Goal: Register for event/course

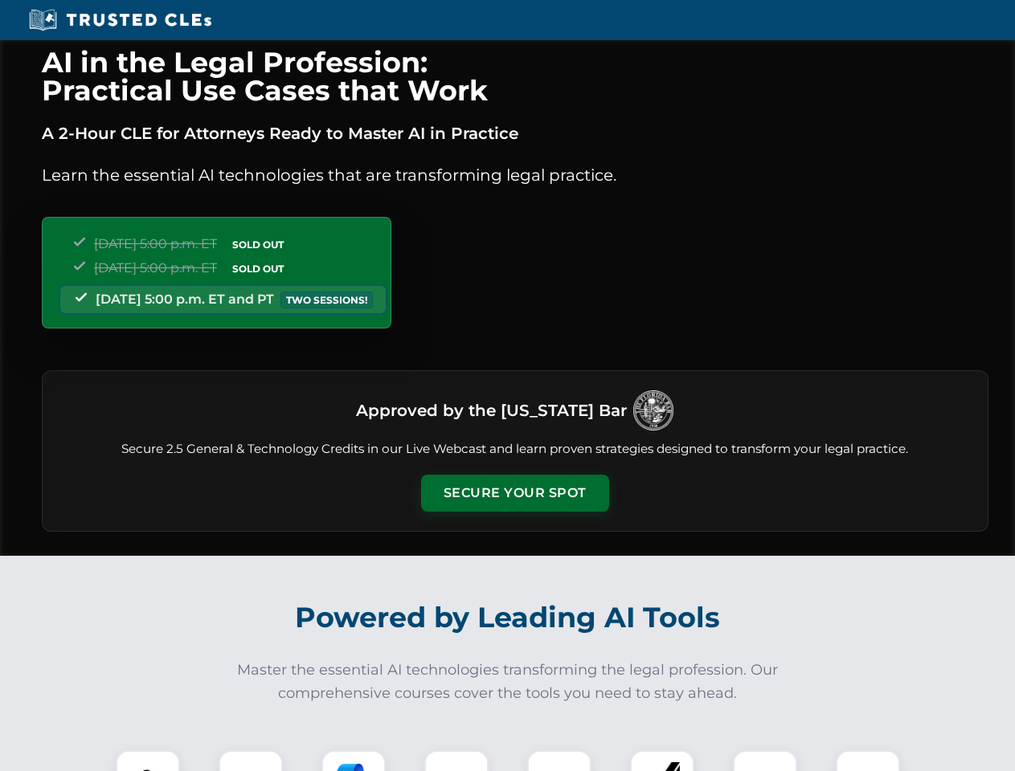
click at [514, 493] on button "Secure Your Spot" at bounding box center [515, 493] width 188 height 37
click at [148, 761] on img at bounding box center [148, 782] width 47 height 47
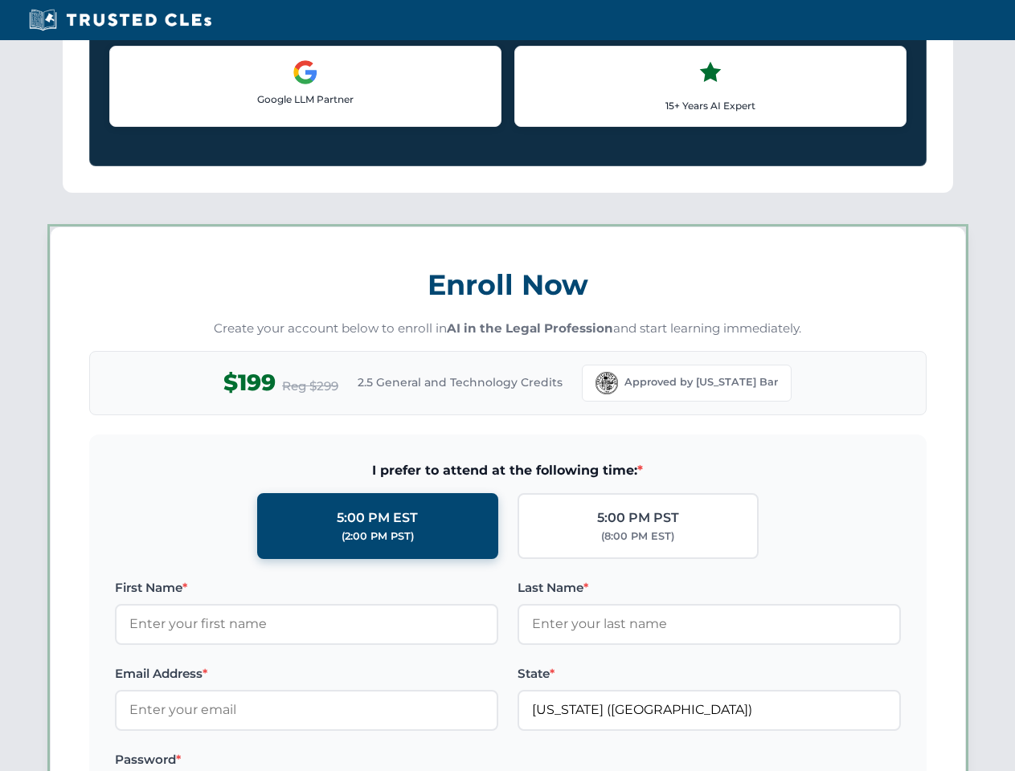
click at [354, 761] on label "Password *" at bounding box center [306, 760] width 383 height 19
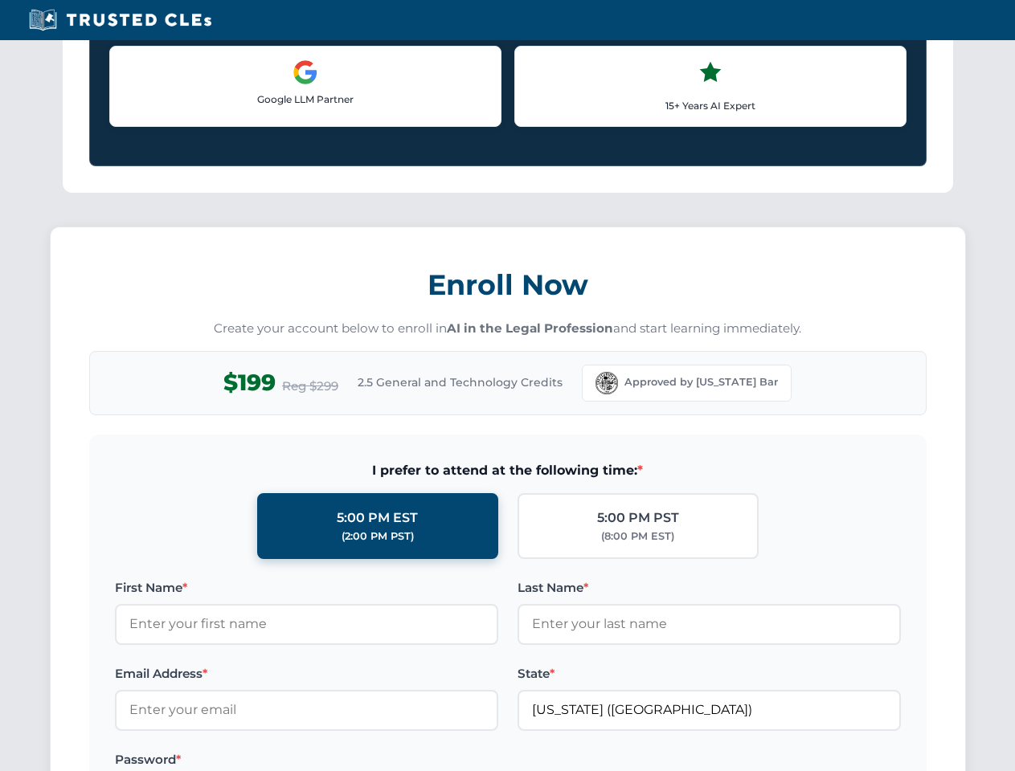
scroll to position [1577, 0]
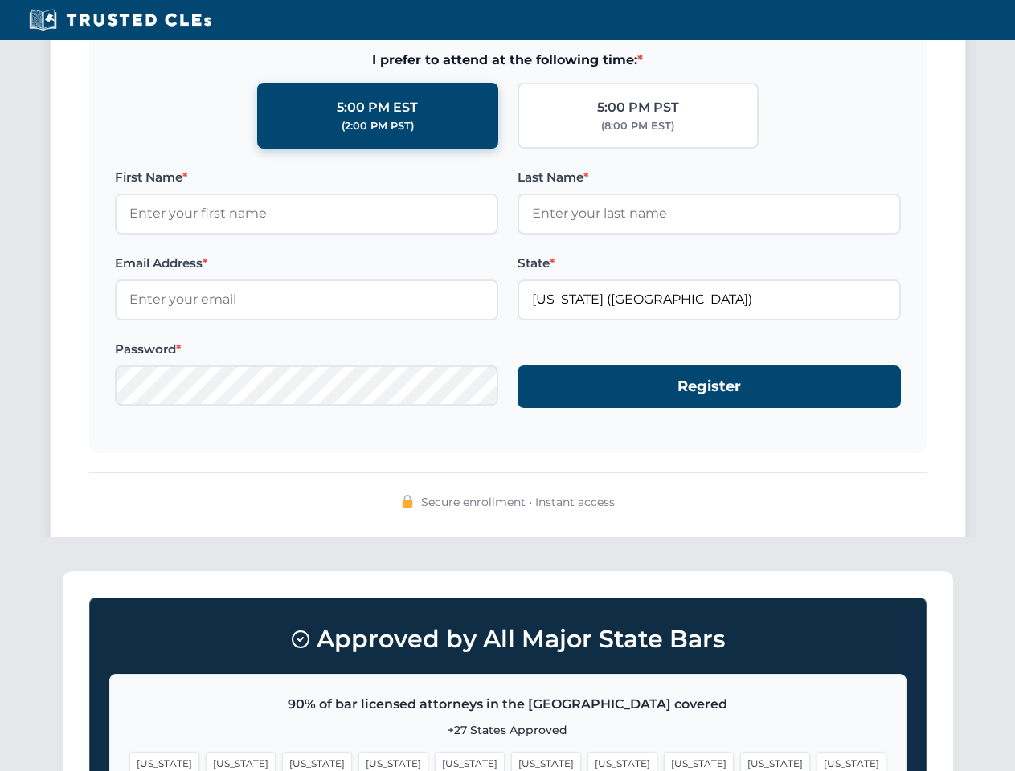
click at [740, 761] on span "[US_STATE]" at bounding box center [775, 763] width 70 height 23
